Goal: Task Accomplishment & Management: Complete application form

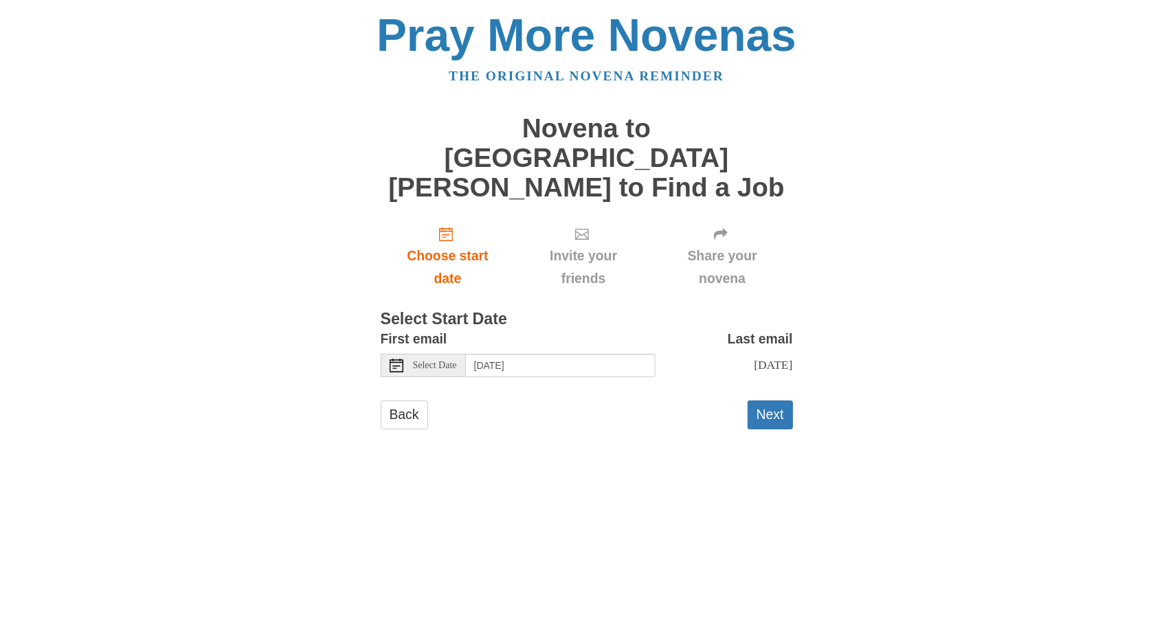
click at [449, 354] on div "Select Date" at bounding box center [423, 365] width 85 height 23
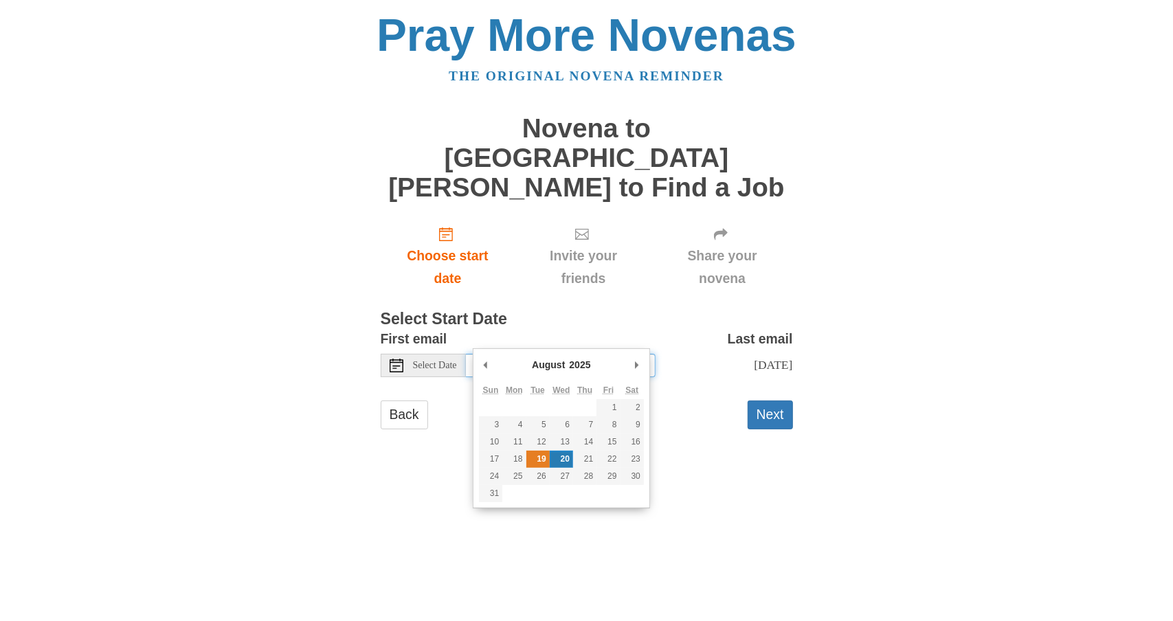
type input "Tuesday, August 19th"
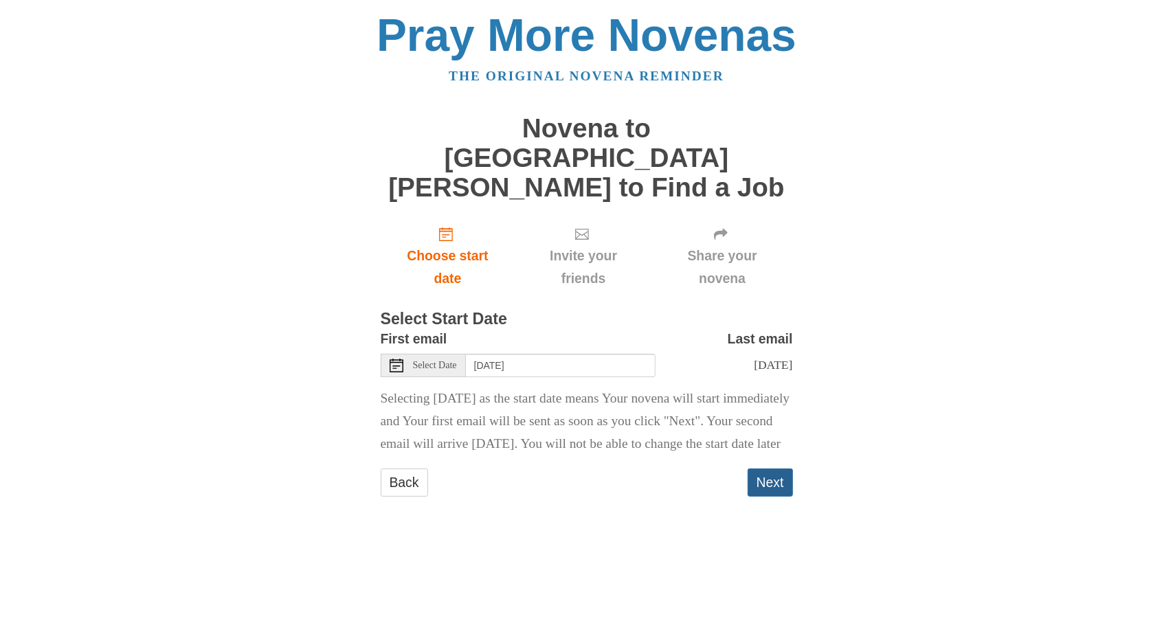
click at [768, 472] on button "Next" at bounding box center [770, 483] width 45 height 28
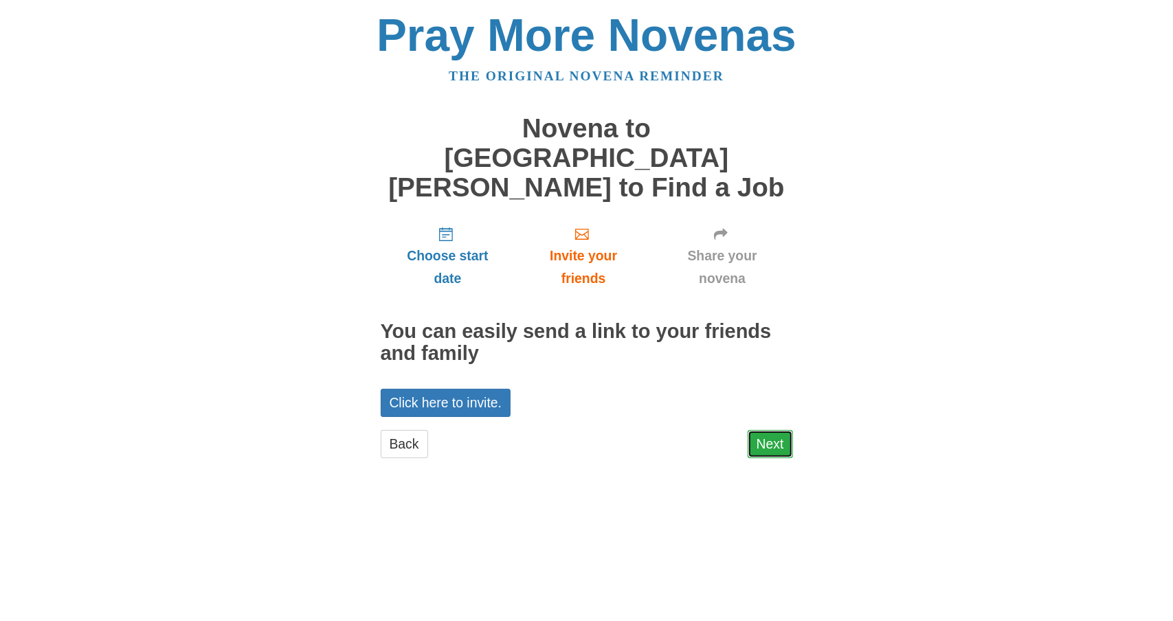
click at [760, 430] on link "Next" at bounding box center [770, 444] width 45 height 28
